Goal: Task Accomplishment & Management: Complete application form

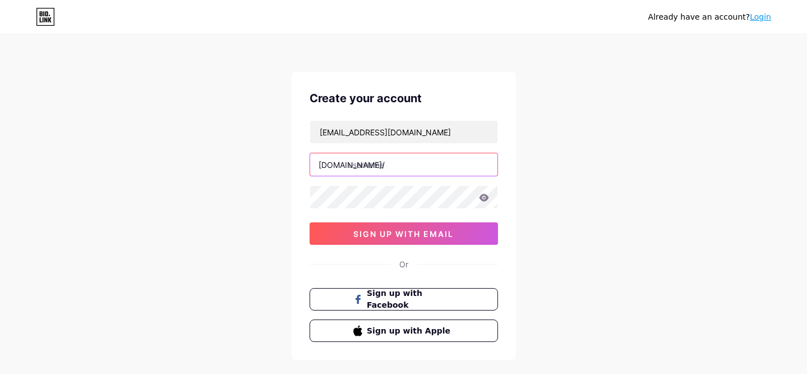
paste input "bsyeiw026"
click at [412, 157] on input "bsyeiw026" at bounding box center [403, 164] width 187 height 22
type input "bsyeiw"
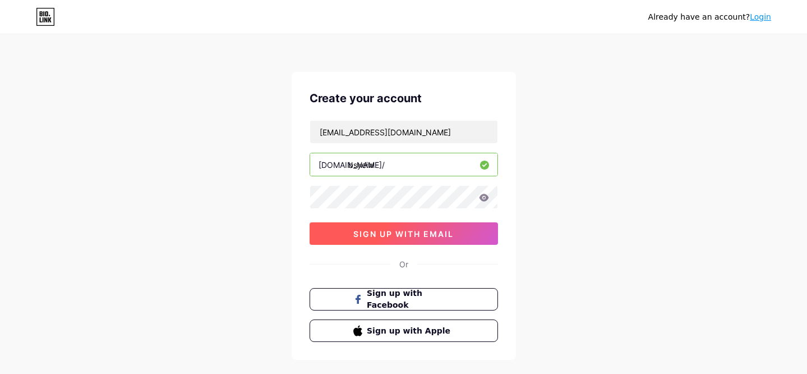
click at [429, 233] on span "sign up with email" at bounding box center [403, 234] width 100 height 10
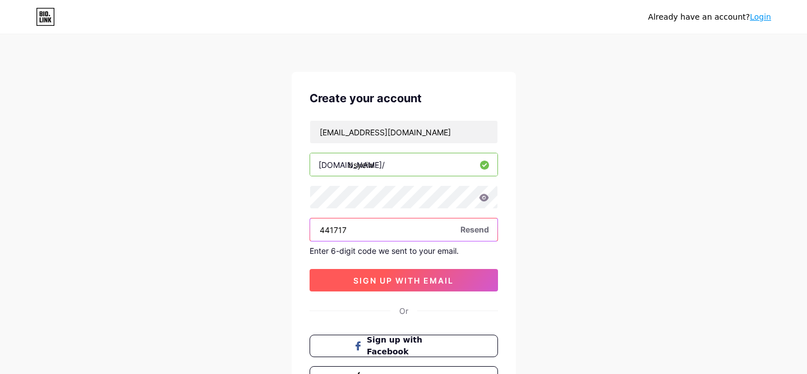
type input "441717"
click at [400, 280] on span "sign up with email" at bounding box center [403, 280] width 100 height 10
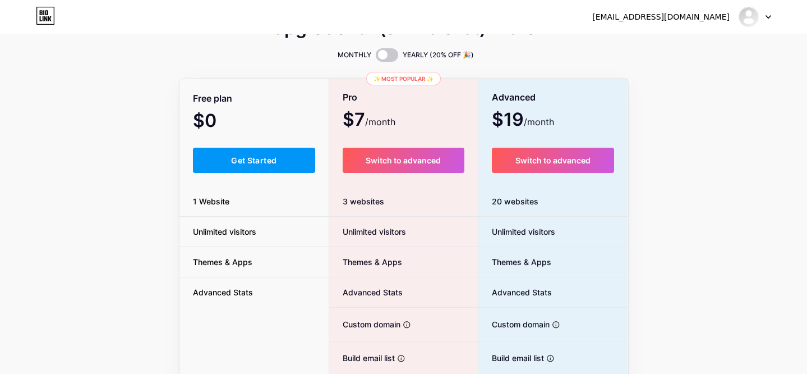
scroll to position [27, 0]
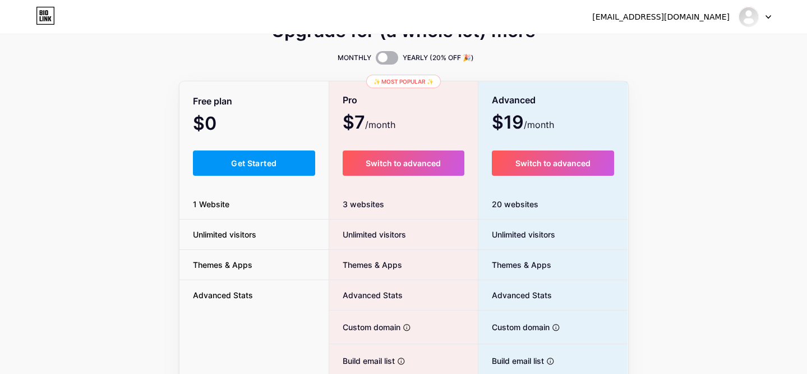
click at [385, 59] on span at bounding box center [387, 57] width 22 height 13
click at [376, 61] on input "checkbox" at bounding box center [376, 61] width 0 height 0
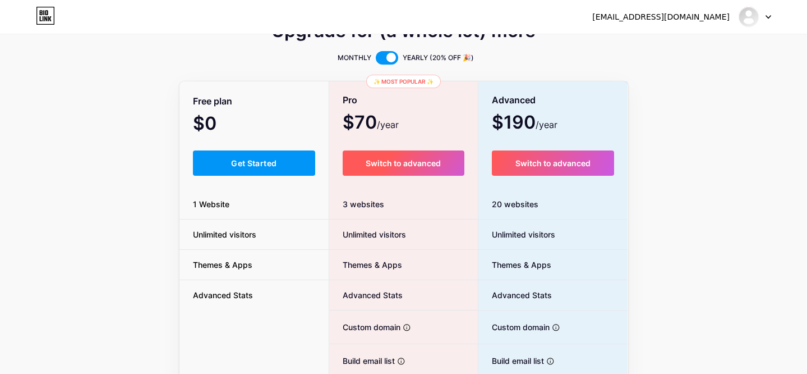
click at [436, 169] on button "Switch to advanced" at bounding box center [404, 162] width 122 height 25
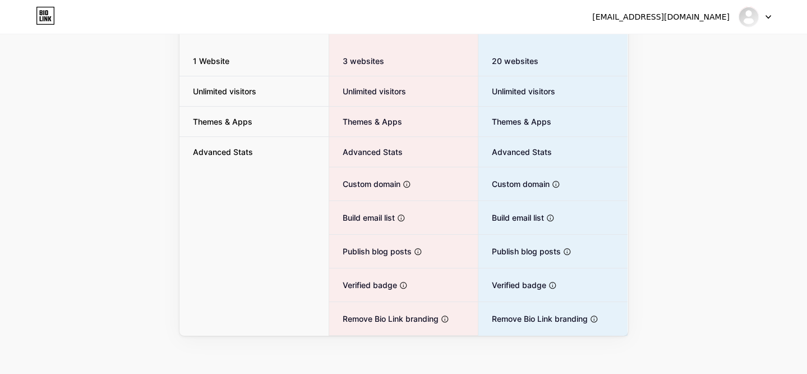
scroll to position [177, 0]
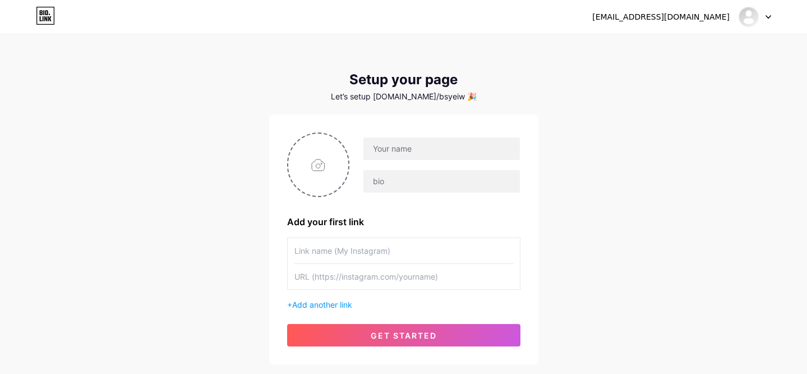
click at [45, 21] on icon at bounding box center [45, 16] width 19 height 18
click at [757, 24] on div at bounding box center [755, 17] width 33 height 20
click at [715, 45] on link "Dashboard" at bounding box center [701, 46] width 139 height 30
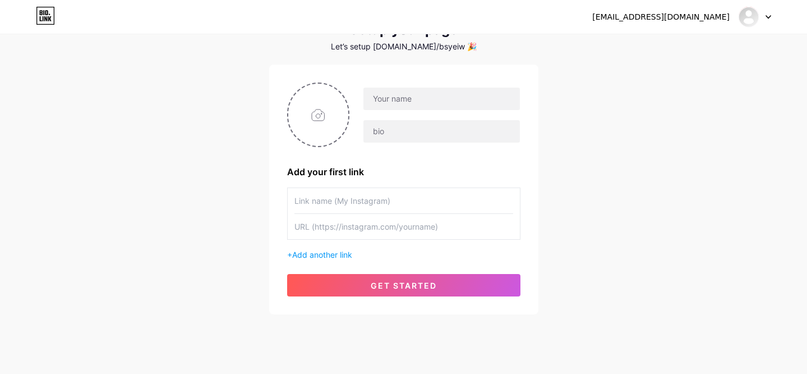
scroll to position [71, 0]
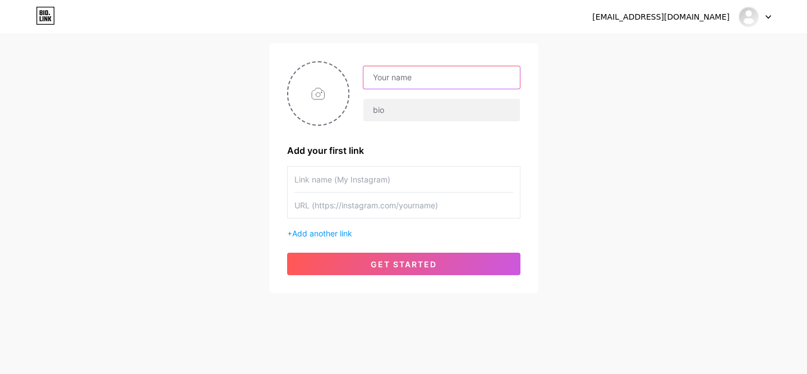
click at [466, 80] on input "text" at bounding box center [441, 77] width 156 height 22
drag, startPoint x: 414, startPoint y: 77, endPoint x: 514, endPoint y: 84, distance: 100.6
click at [463, 82] on input "[EMAIL_ADDRESS][DOMAIN_NAME]" at bounding box center [441, 77] width 156 height 22
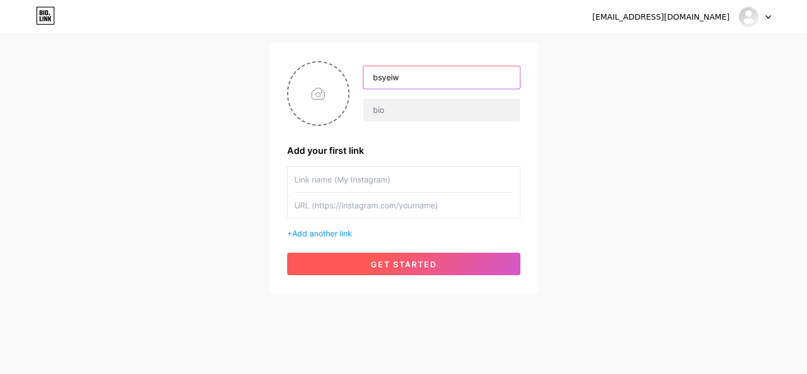
type input "bsyeiw"
click at [442, 263] on button "get started" at bounding box center [403, 263] width 233 height 22
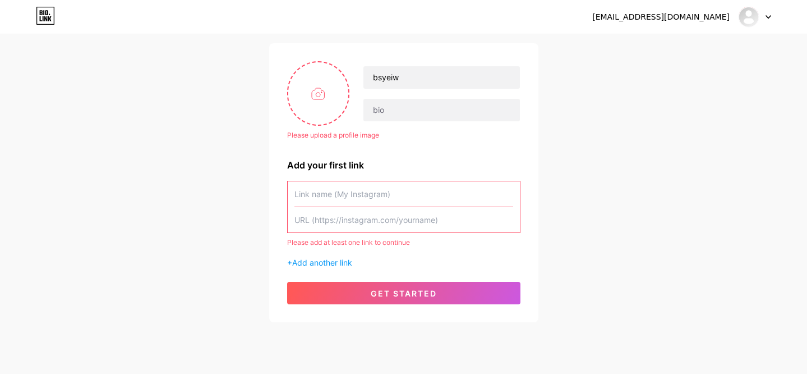
click at [468, 224] on input "text" at bounding box center [403, 219] width 219 height 25
click at [447, 113] on input "text" at bounding box center [441, 110] width 156 height 22
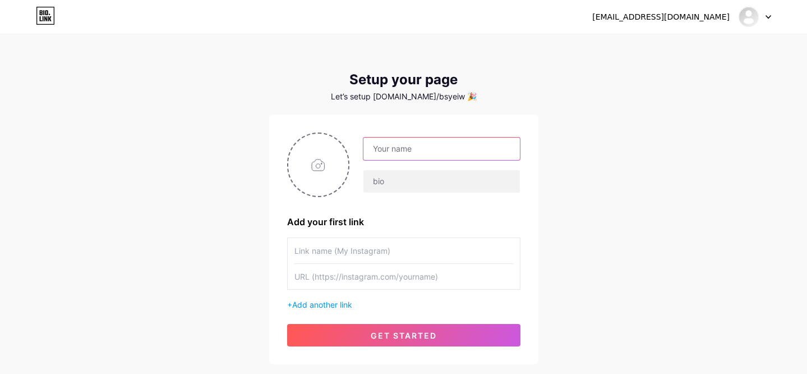
click at [421, 142] on input "text" at bounding box center [441, 148] width 156 height 22
type input "Daman Game"
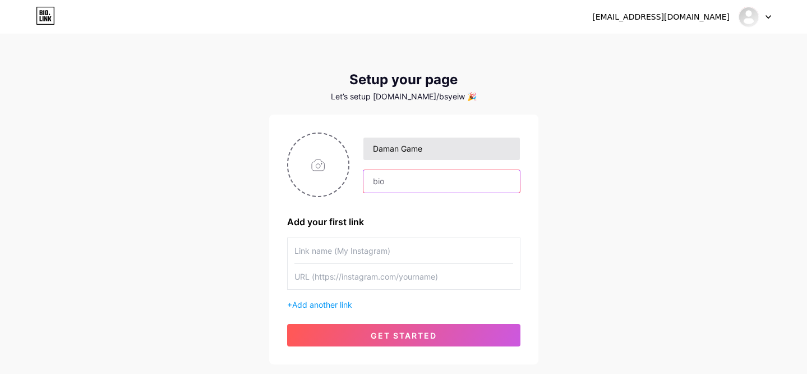
type input "G"
type input "DamanGame"
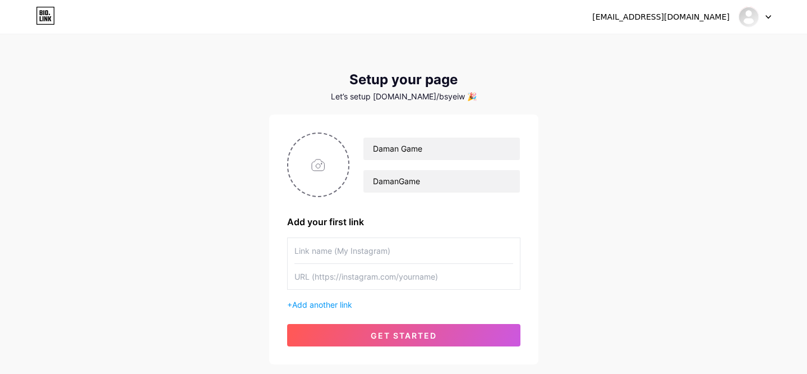
click at [395, 275] on input "text" at bounding box center [403, 276] width 219 height 25
click at [425, 256] on input "text" at bounding box center [403, 250] width 219 height 25
type input "DG"
click at [414, 282] on input "text" at bounding box center [403, 276] width 219 height 25
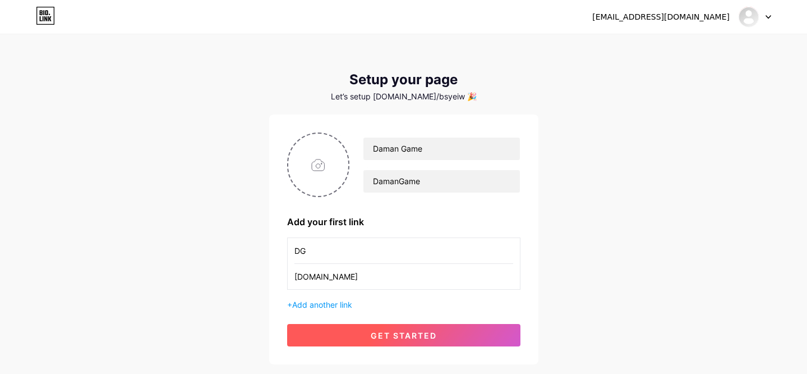
type input "damangametips.com"
click at [408, 342] on button "get started" at bounding box center [403, 335] width 233 height 22
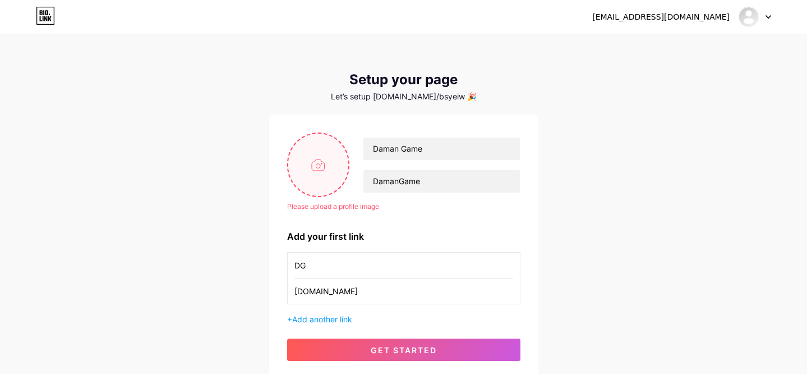
click at [321, 148] on input "file" at bounding box center [318, 165] width 61 height 62
type input "C:\fakepath\Daman-Logo-150x150-1.webp"
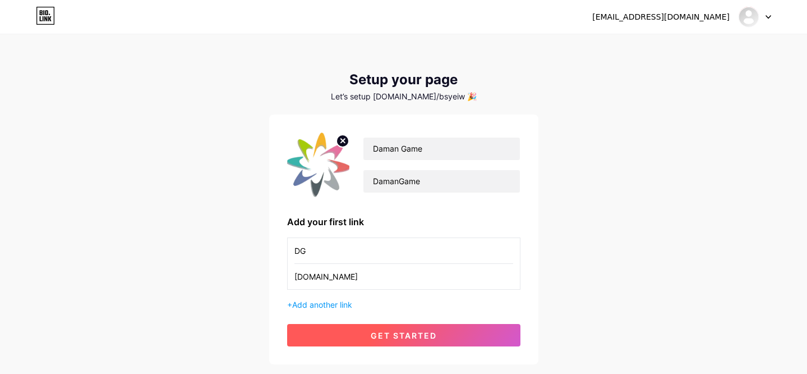
click at [367, 343] on button "get started" at bounding box center [403, 335] width 233 height 22
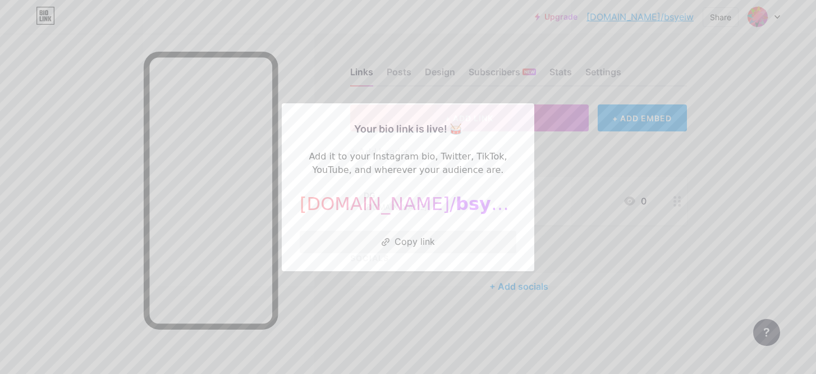
click at [606, 119] on div at bounding box center [408, 187] width 816 height 374
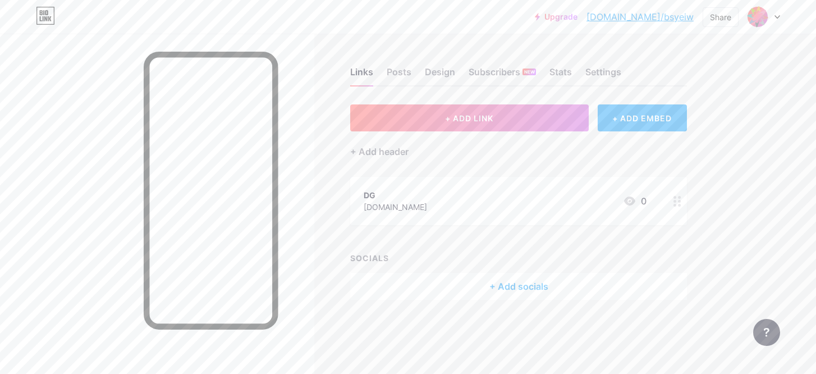
click at [577, 15] on link "Upgrade" at bounding box center [556, 16] width 43 height 9
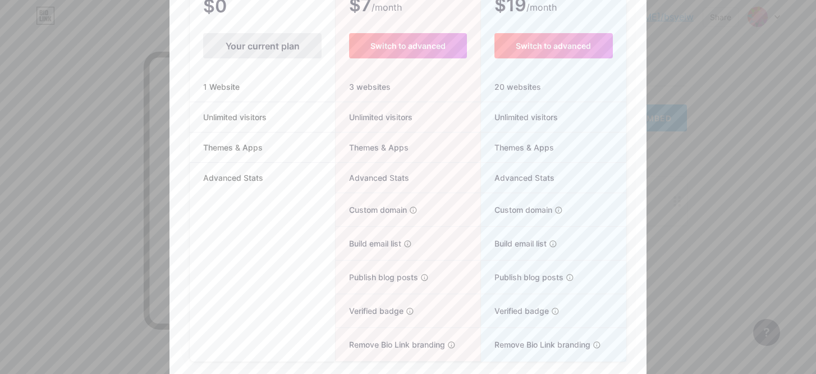
scroll to position [130, 0]
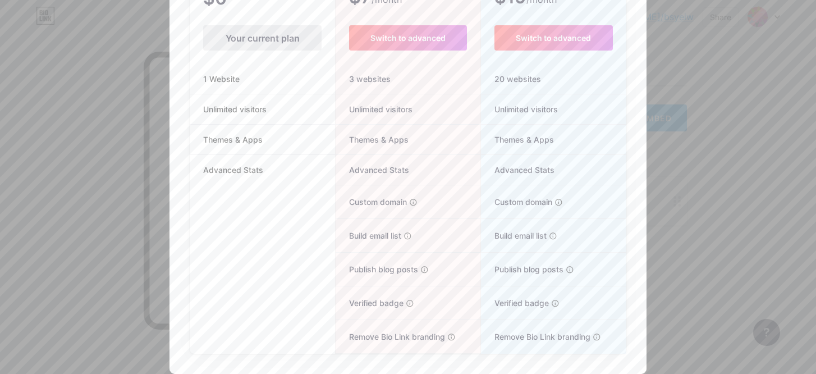
click at [398, 338] on span "Remove Bio Link branding" at bounding box center [389, 336] width 109 height 12
click at [385, 200] on span "Custom domain" at bounding box center [370, 202] width 71 height 12
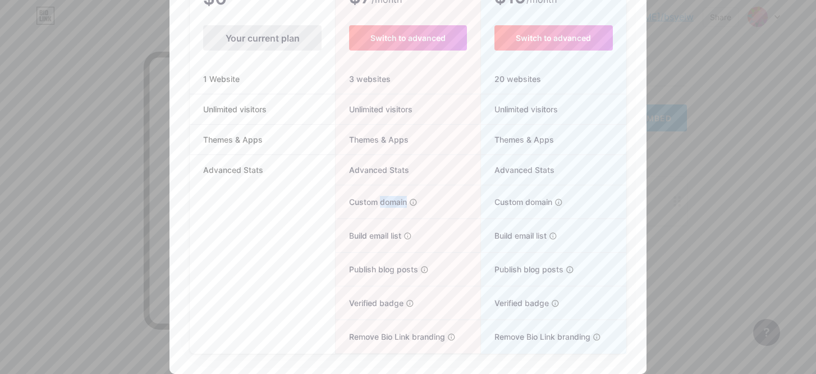
click at [385, 200] on span "Custom domain" at bounding box center [370, 202] width 71 height 12
click at [411, 201] on icon at bounding box center [413, 202] width 8 height 8
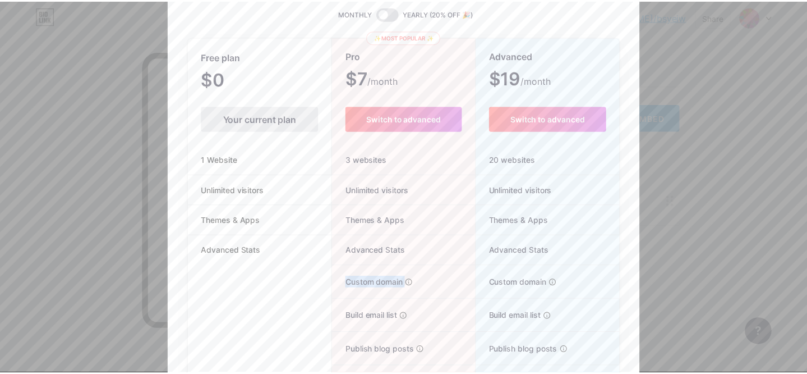
scroll to position [0, 0]
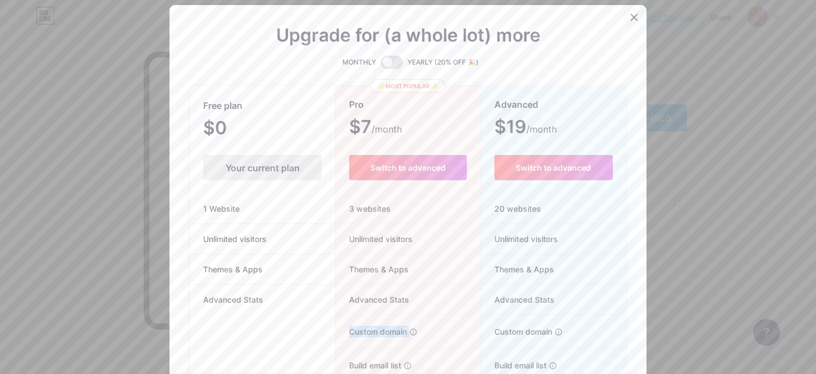
click at [636, 18] on div at bounding box center [634, 17] width 20 height 20
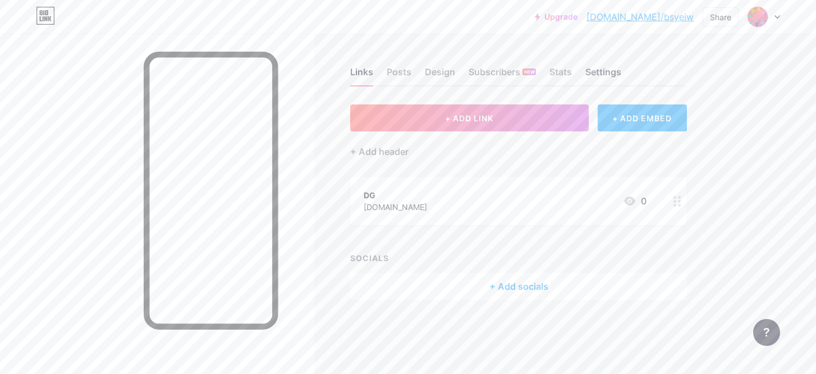
click at [606, 72] on div "Settings" at bounding box center [603, 75] width 36 height 20
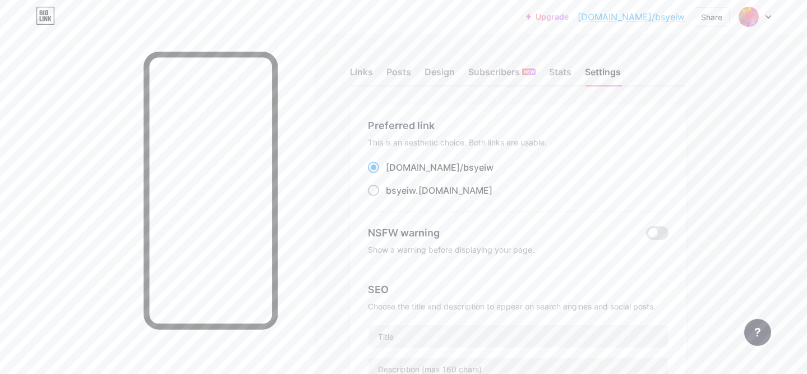
click at [406, 191] on span "bsyeiw" at bounding box center [401, 190] width 30 height 11
click at [393, 197] on input "bsyeiw .bio.link" at bounding box center [389, 200] width 7 height 7
radio input "true"
